Goal: Task Accomplishment & Management: Manage account settings

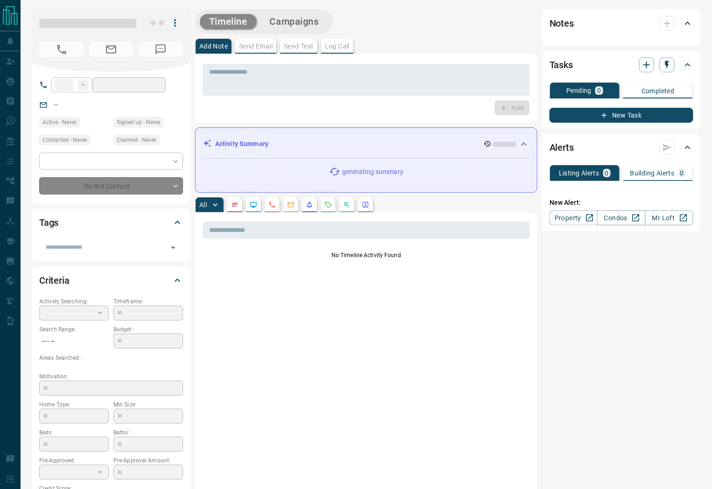
type input "**"
type input "**********"
type input "*"
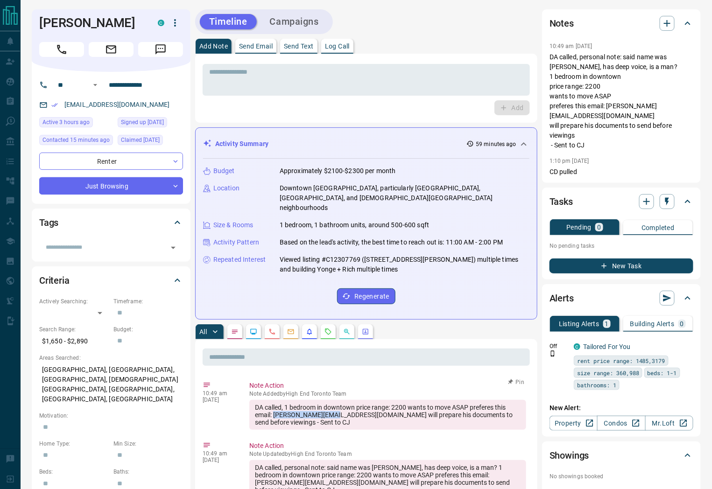
copy div "[PERSON_NAME][EMAIL_ADDRESS][DOMAIN_NAME]"
drag, startPoint x: 274, startPoint y: 404, endPoint x: 332, endPoint y: 406, distance: 58.4
click at [333, 407] on div "DA called, 1 bedroom in downtown price range: 2200 wants to move ASAP preferes …" at bounding box center [387, 415] width 277 height 30
copy link "[EMAIL_ADDRESS][DOMAIN_NAME]"
drag, startPoint x: 151, startPoint y: 106, endPoint x: 64, endPoint y: 111, distance: 87.0
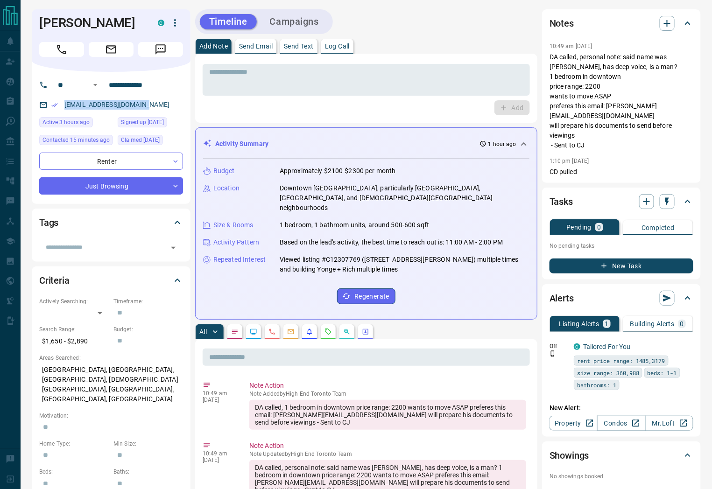
click at [64, 111] on div "[EMAIL_ADDRESS][DOMAIN_NAME]" at bounding box center [111, 104] width 144 height 15
click at [176, 27] on icon "button" at bounding box center [175, 22] width 11 height 11
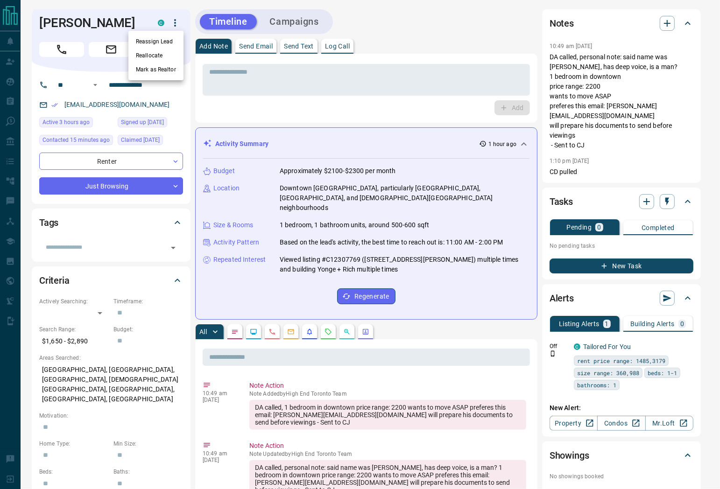
click at [103, 20] on div at bounding box center [360, 244] width 720 height 489
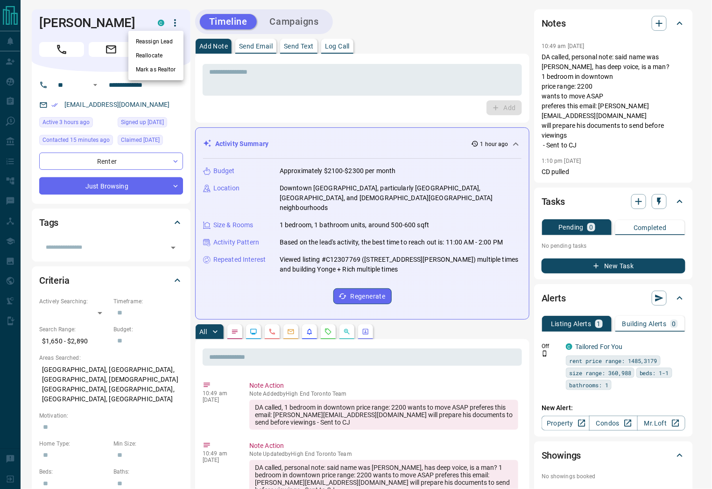
click at [103, 20] on div at bounding box center [356, 244] width 712 height 489
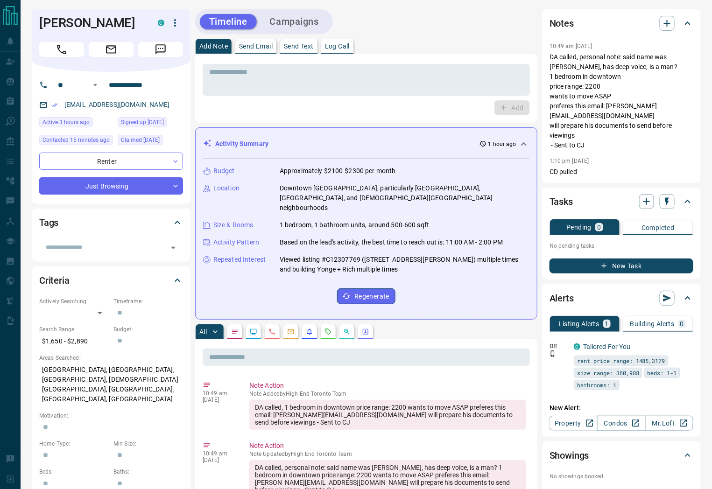
click at [103, 22] on h1 "[PERSON_NAME]" at bounding box center [91, 22] width 105 height 15
click at [104, 22] on h1 "[PERSON_NAME]" at bounding box center [91, 22] width 105 height 15
copy h1 "[PERSON_NAME]"
click at [175, 26] on icon "button" at bounding box center [175, 22] width 2 height 7
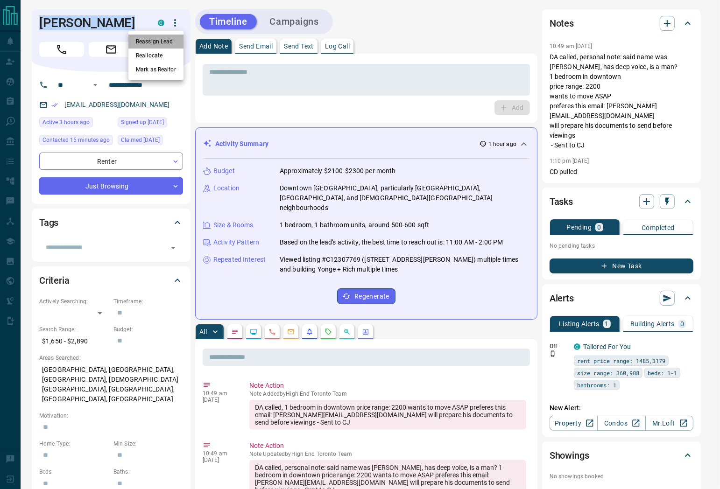
click at [166, 38] on li "Reassign Lead" at bounding box center [155, 42] width 55 height 14
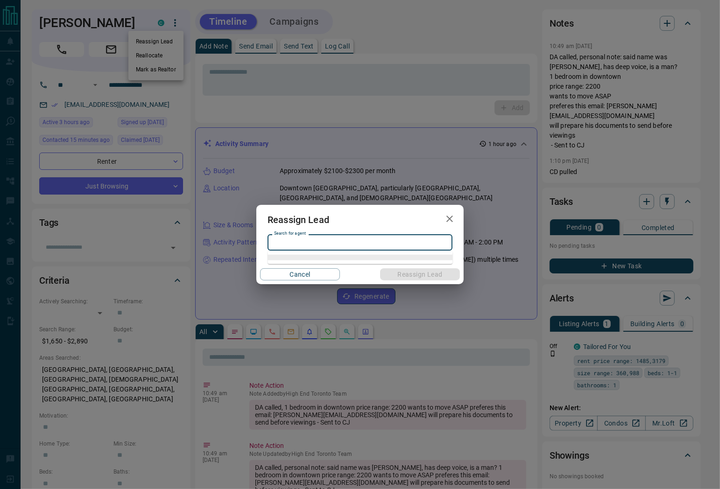
click at [351, 246] on input "Search for agent" at bounding box center [359, 243] width 178 height 10
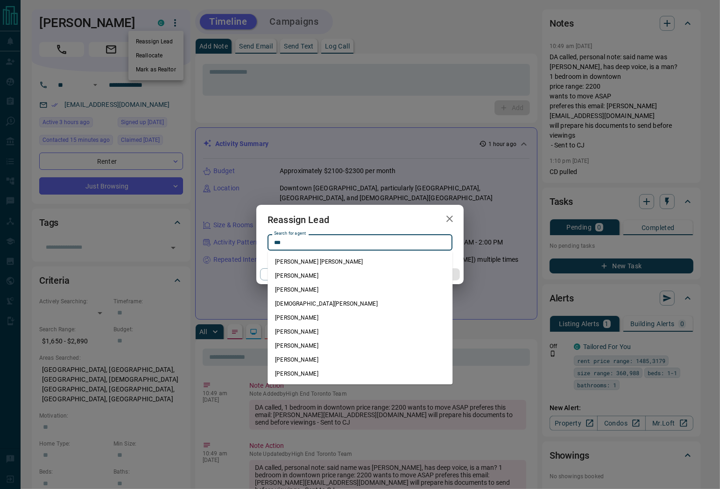
click at [315, 315] on li "[PERSON_NAME]" at bounding box center [360, 318] width 185 height 14
type input "**********"
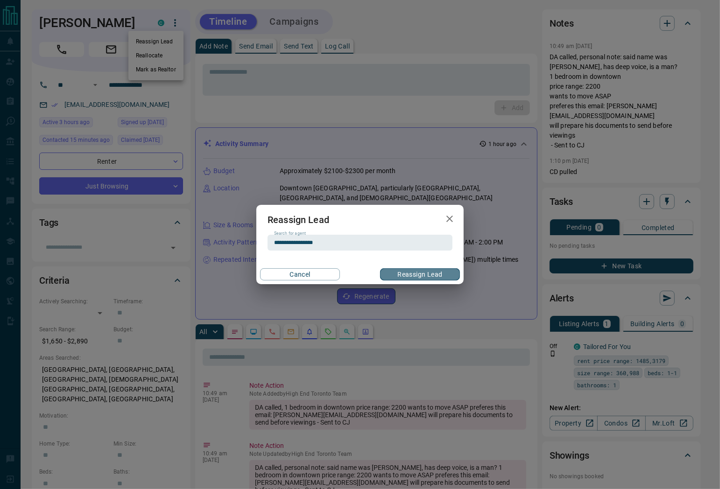
click at [407, 269] on button "Reassign Lead" at bounding box center [420, 275] width 80 height 12
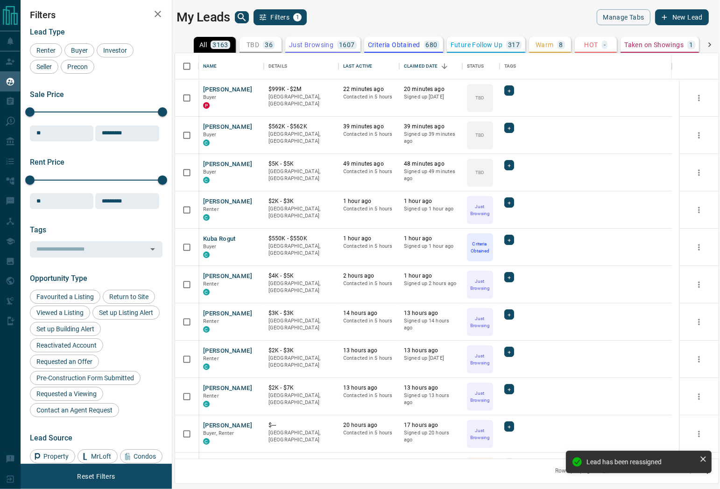
scroll to position [398, 535]
